Goal: Task Accomplishment & Management: Manage account settings

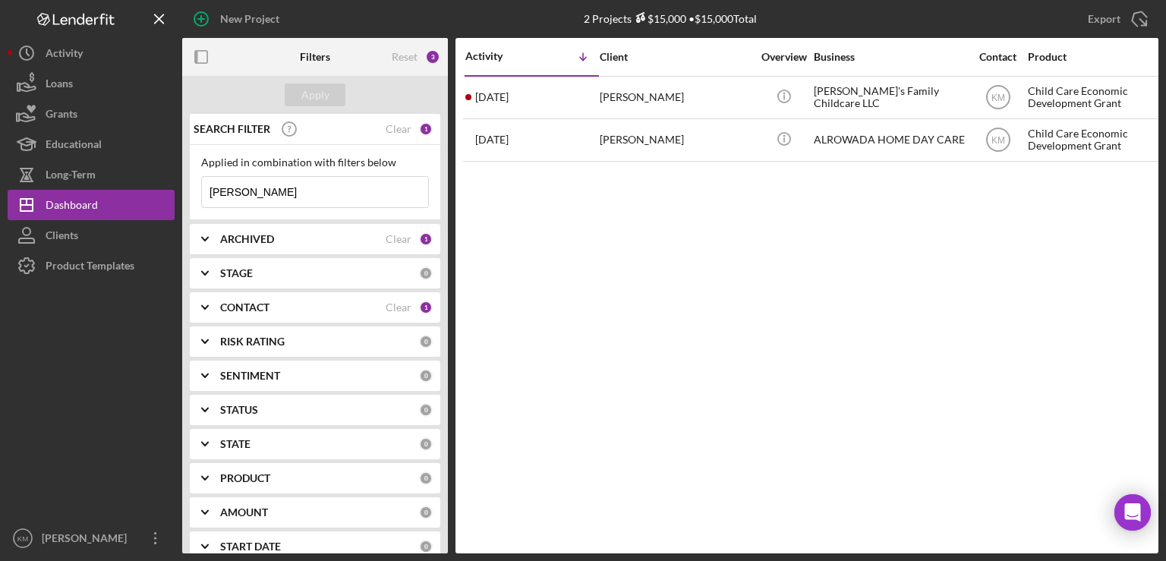
click at [270, 185] on input "[PERSON_NAME]" at bounding box center [315, 192] width 226 height 30
type input "H"
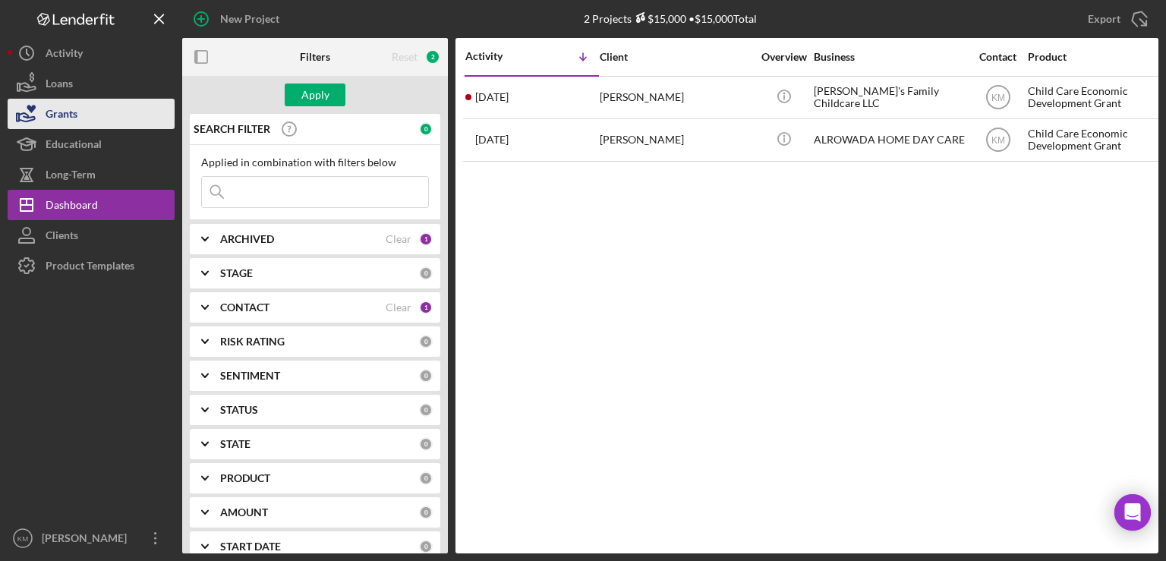
click at [46, 110] on div "Grants" at bounding box center [62, 116] width 32 height 34
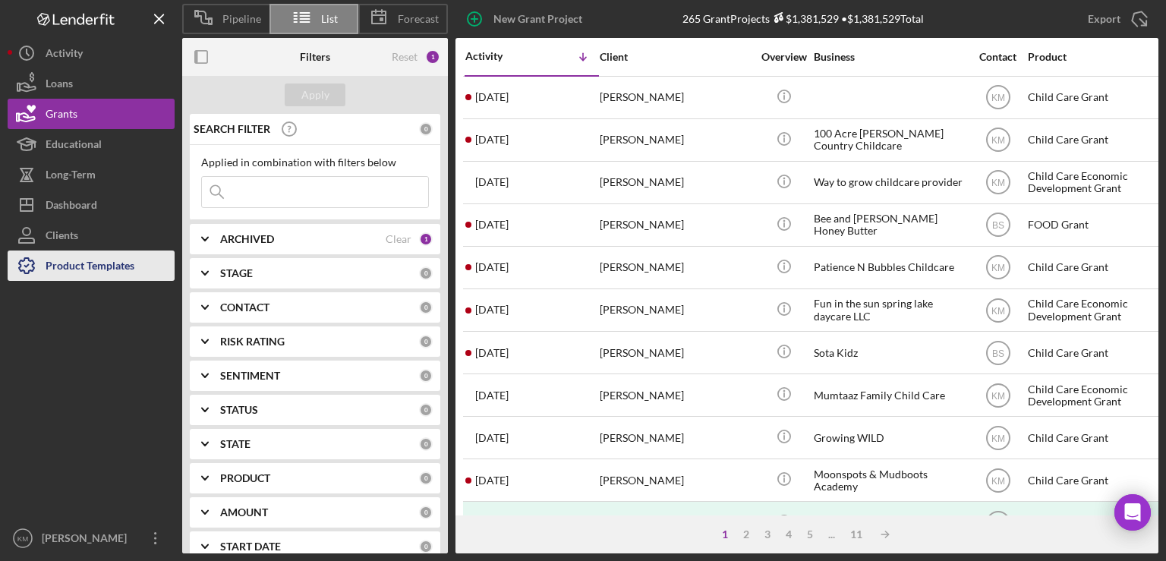
click at [112, 257] on div "Product Templates" at bounding box center [90, 268] width 89 height 34
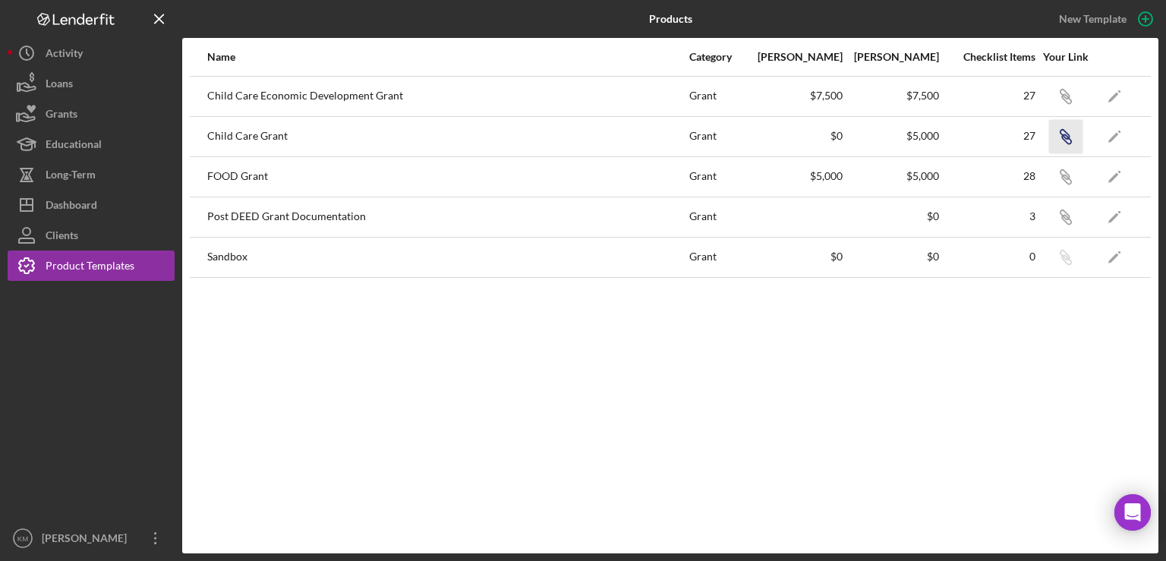
click at [1069, 136] on icon "button" at bounding box center [1064, 134] width 9 height 9
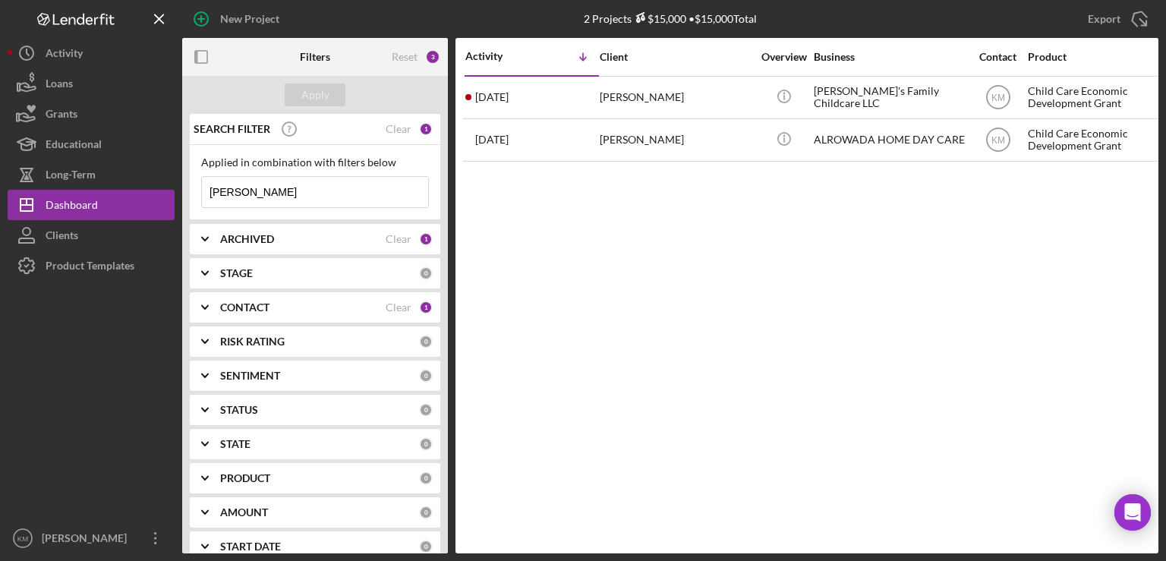
click at [266, 188] on input "[PERSON_NAME]" at bounding box center [315, 192] width 226 height 30
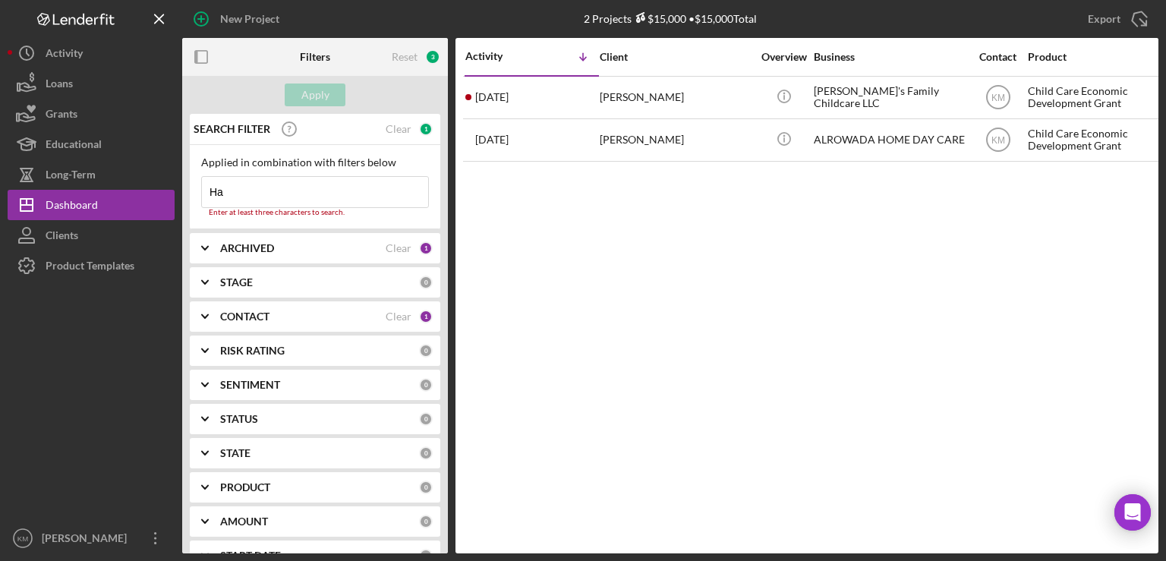
type input "H"
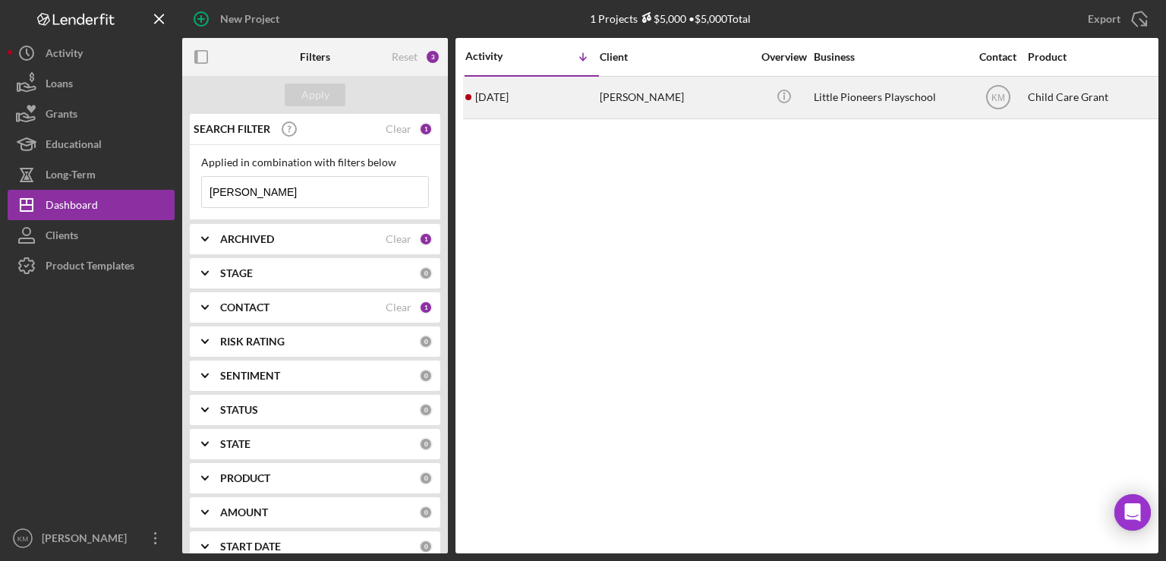
type input "hannah christianson"
click at [630, 93] on div "[PERSON_NAME]" at bounding box center [676, 97] width 152 height 40
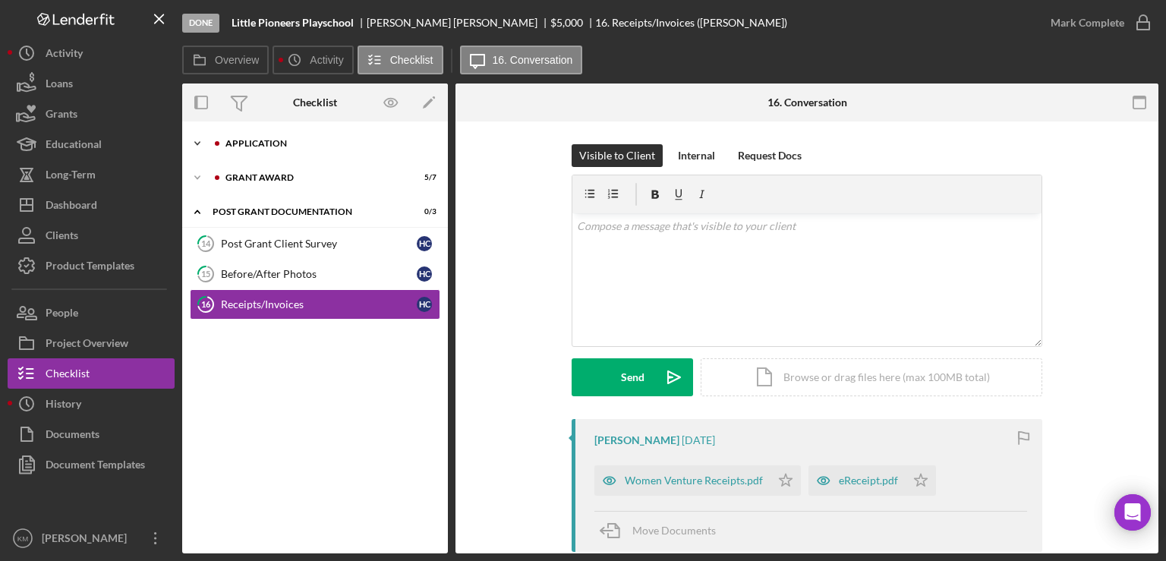
click at [200, 146] on icon "Icon/Expander" at bounding box center [197, 143] width 30 height 30
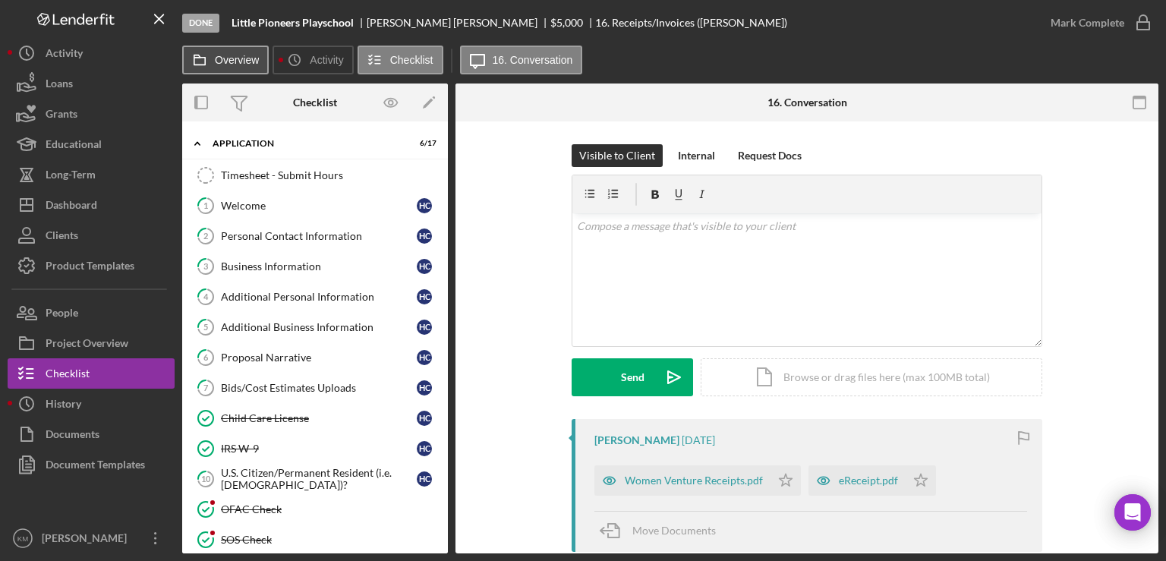
click at [245, 62] on label "Overview" at bounding box center [237, 60] width 44 height 12
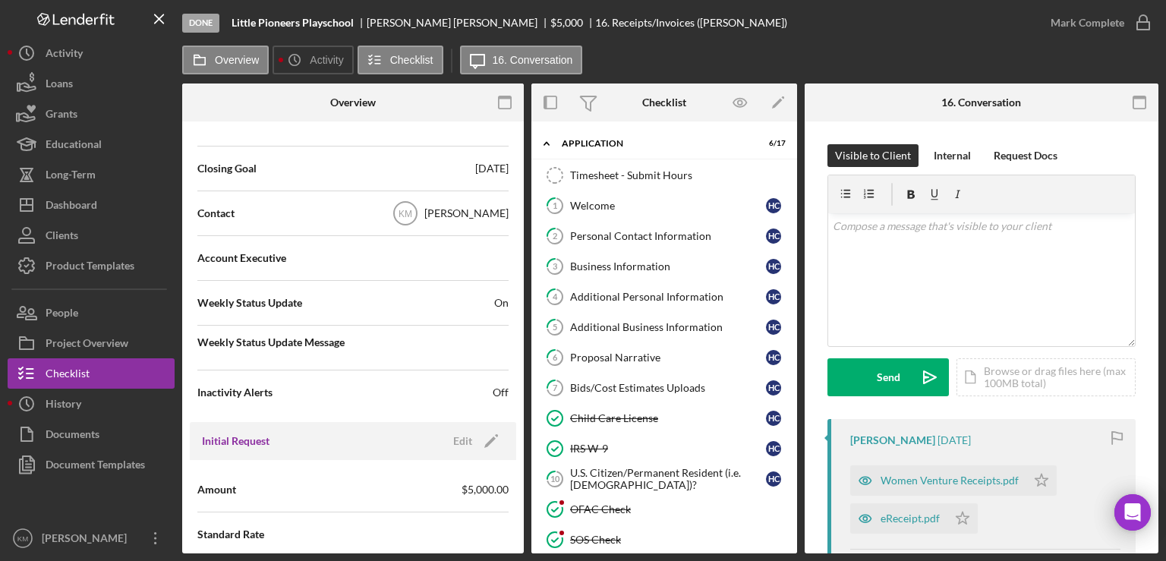
scroll to position [456, 0]
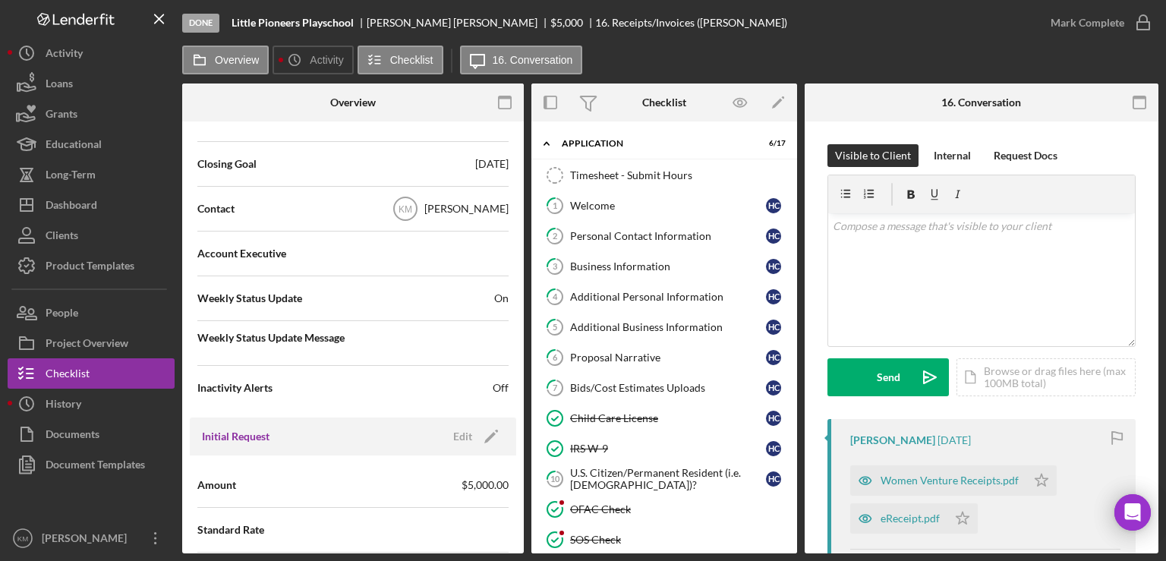
click at [499, 295] on span "On" at bounding box center [501, 298] width 14 height 15
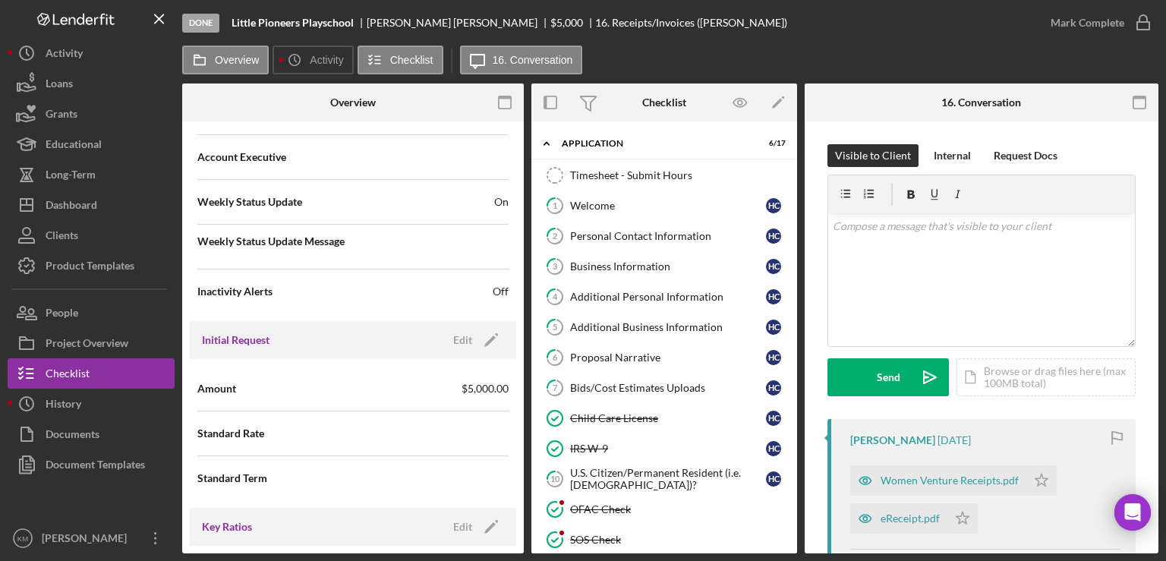
scroll to position [561, 0]
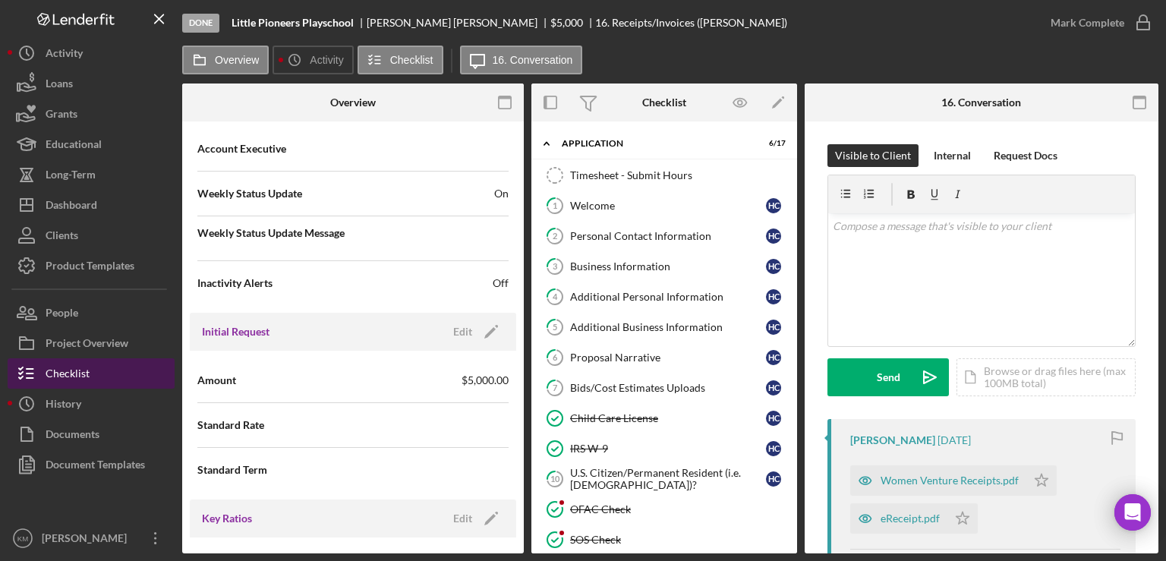
click at [113, 374] on button "Checklist" at bounding box center [91, 373] width 167 height 30
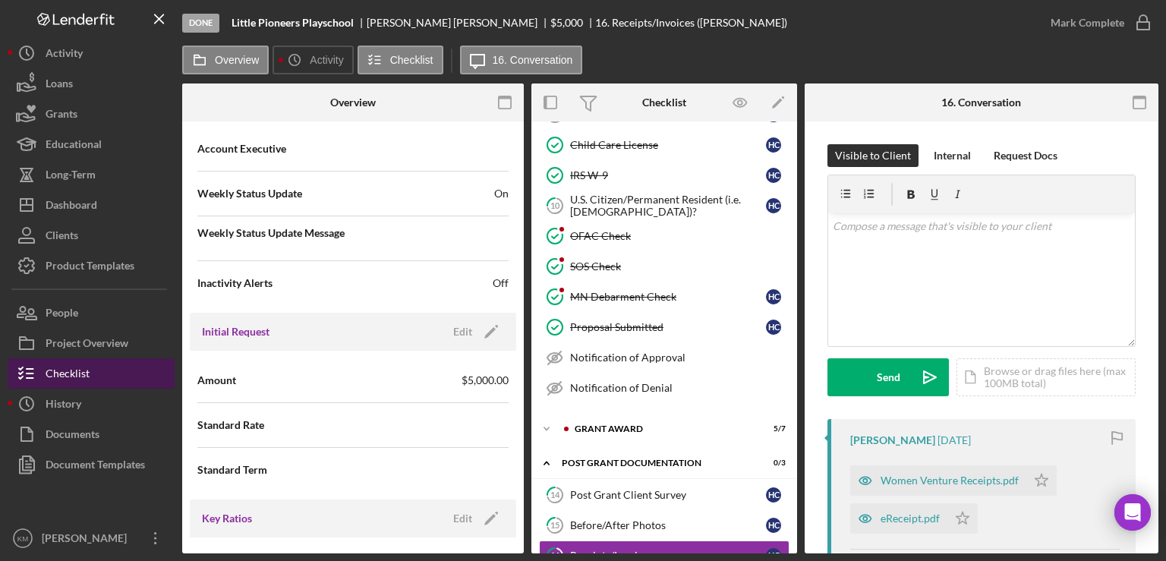
scroll to position [298, 0]
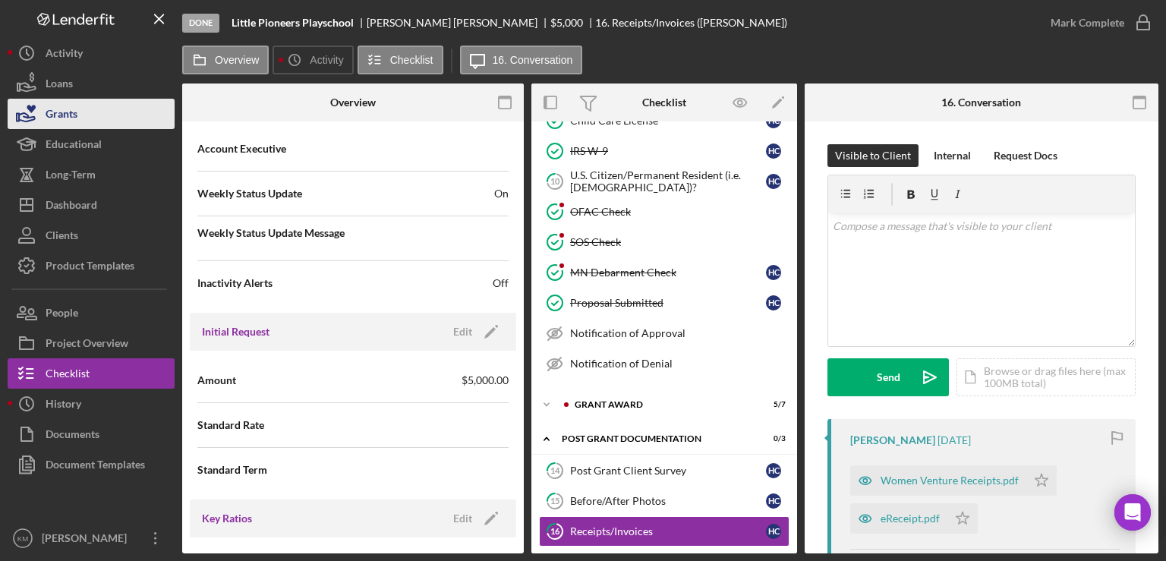
click at [128, 121] on button "Grants" at bounding box center [91, 114] width 167 height 30
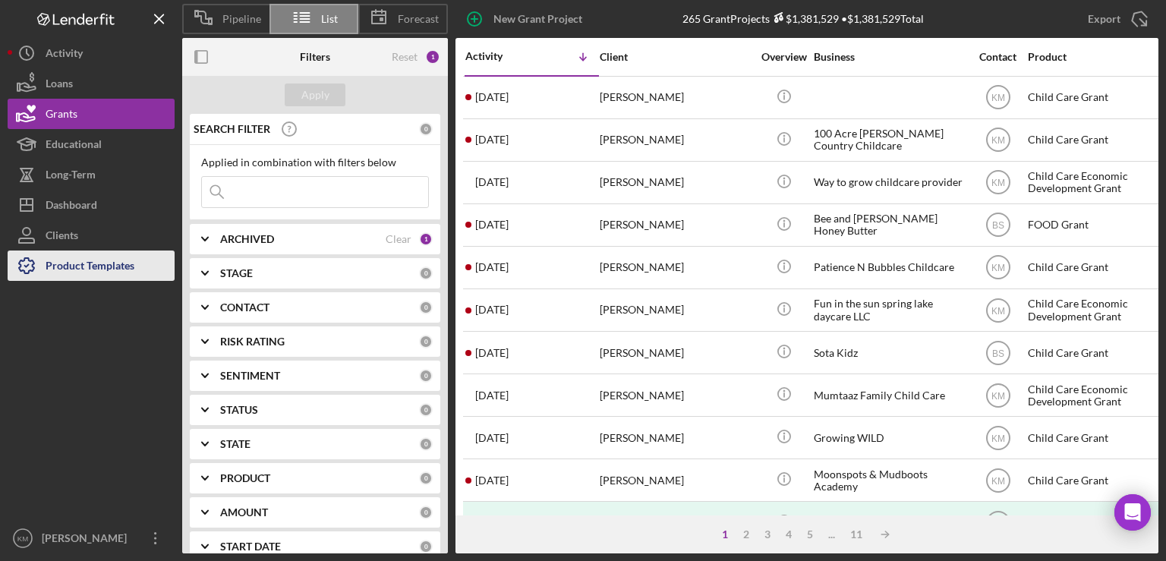
click at [103, 257] on div "Product Templates" at bounding box center [90, 268] width 89 height 34
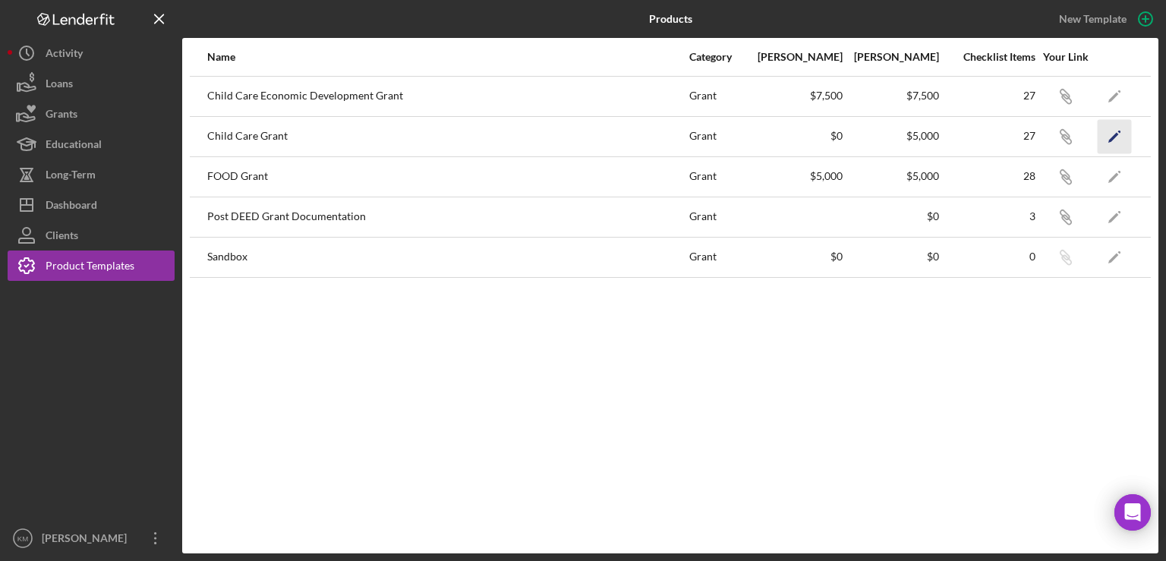
click at [1116, 133] on polygon "button" at bounding box center [1114, 137] width 11 height 11
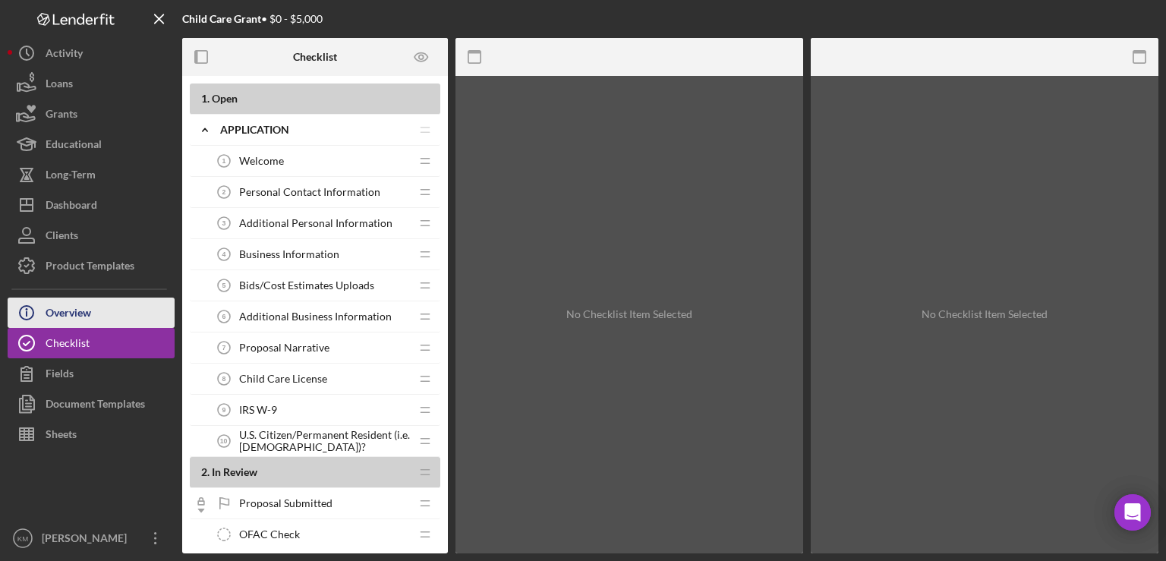
click at [112, 312] on button "Icon/Info Overview" at bounding box center [91, 313] width 167 height 30
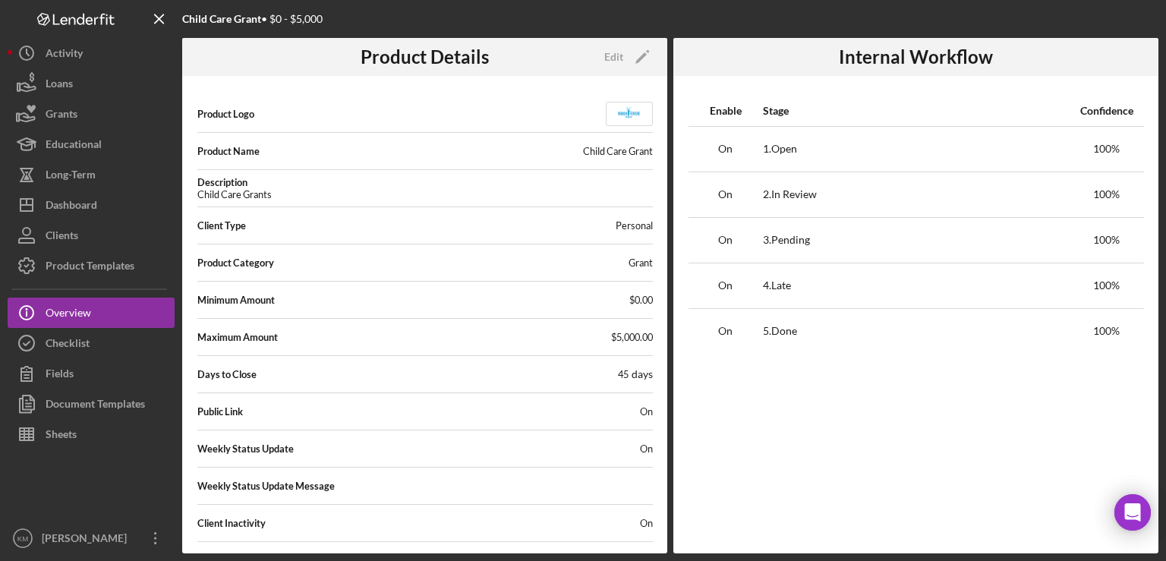
click at [645, 449] on span "On" at bounding box center [646, 449] width 13 height 12
click at [643, 54] on polygon "button" at bounding box center [641, 57] width 11 height 11
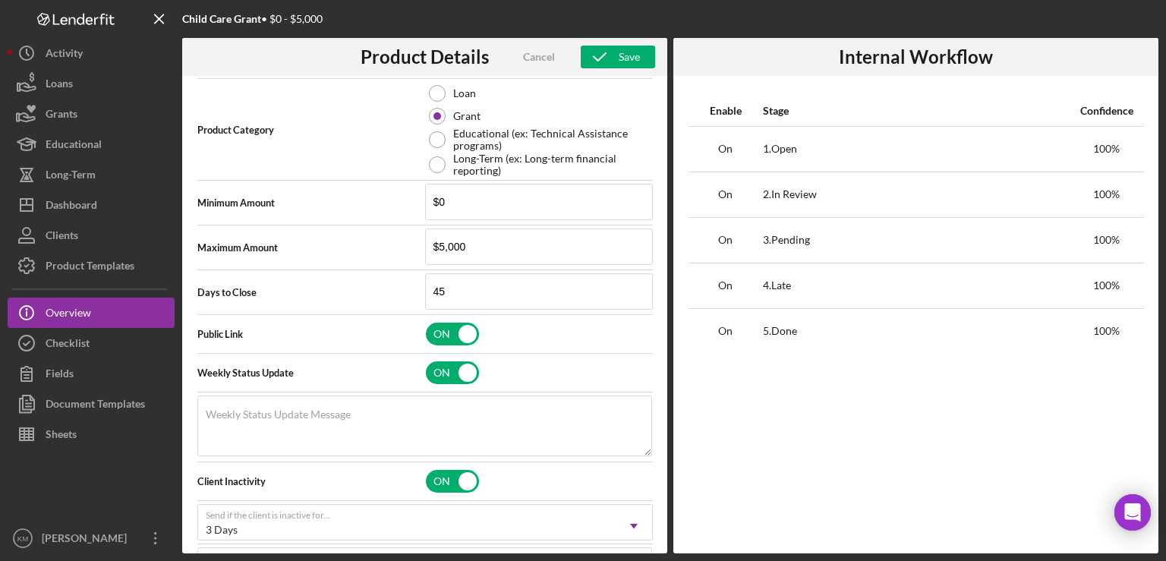
scroll to position [393, 0]
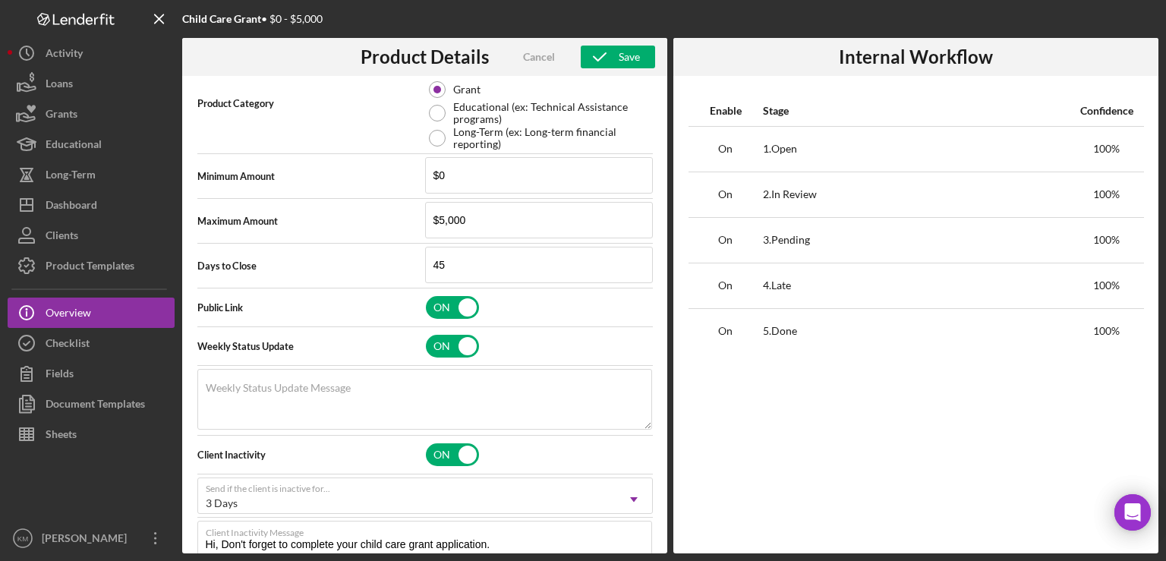
click at [434, 327] on div "Weekly Status Update ON" at bounding box center [425, 346] width 456 height 39
click at [439, 350] on input "checkbox" at bounding box center [452, 346] width 53 height 23
checkbox input "false"
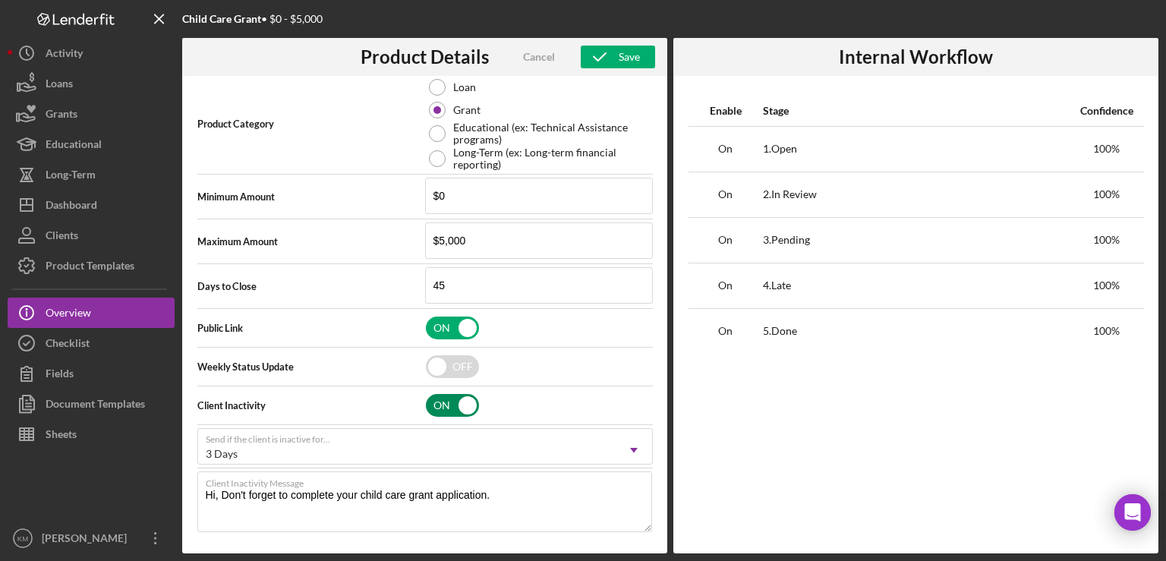
click at [435, 399] on input "checkbox" at bounding box center [452, 405] width 53 height 23
checkbox input "false"
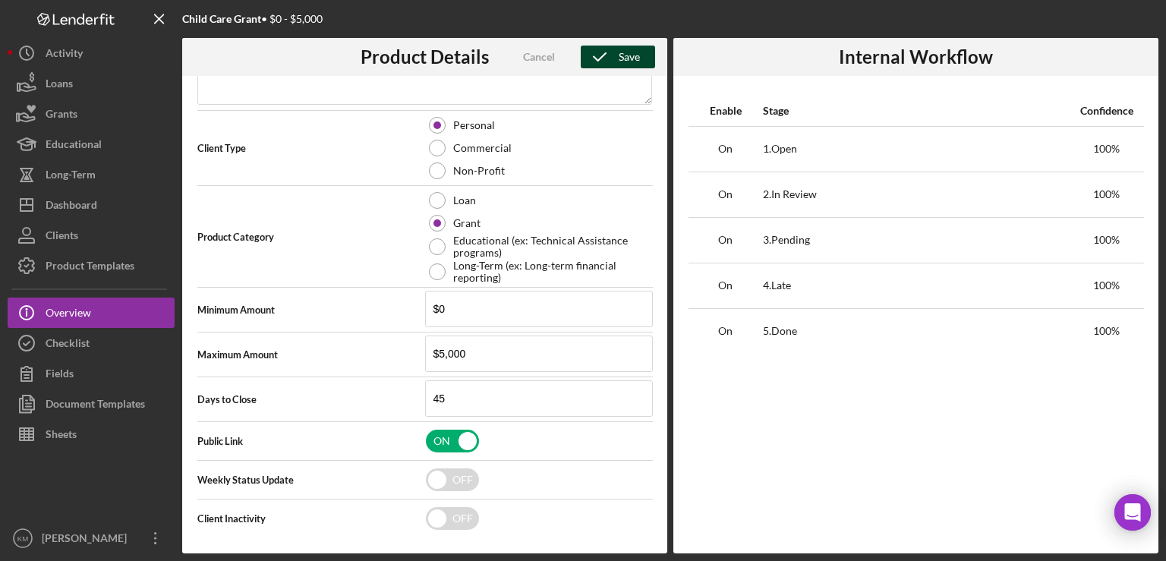
click at [633, 51] on div "Save" at bounding box center [629, 57] width 21 height 23
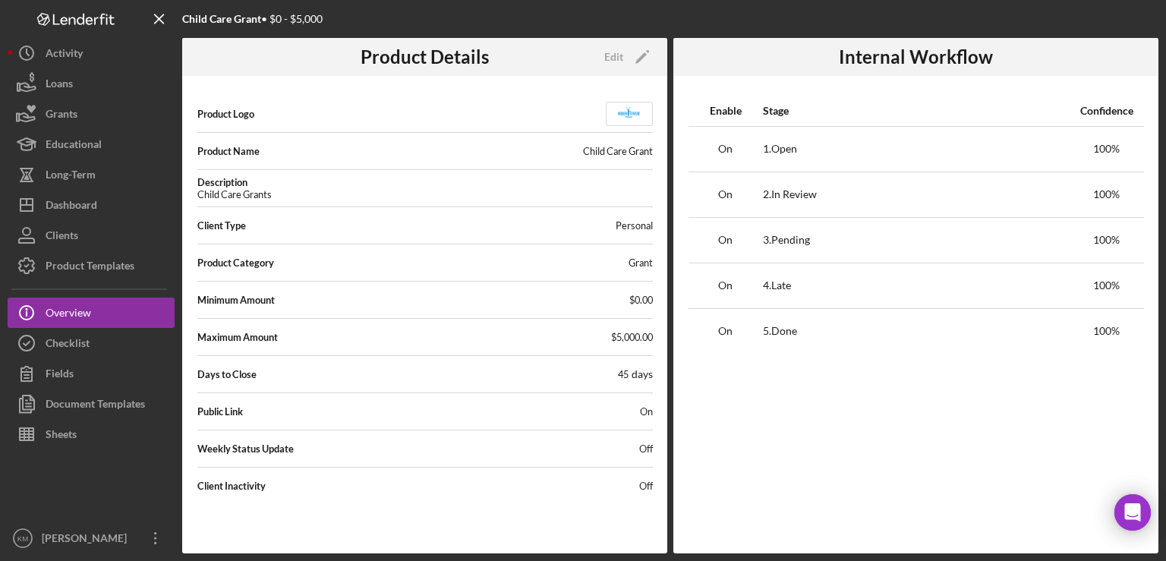
scroll to position [0, 0]
